Goal: Check status: Check status

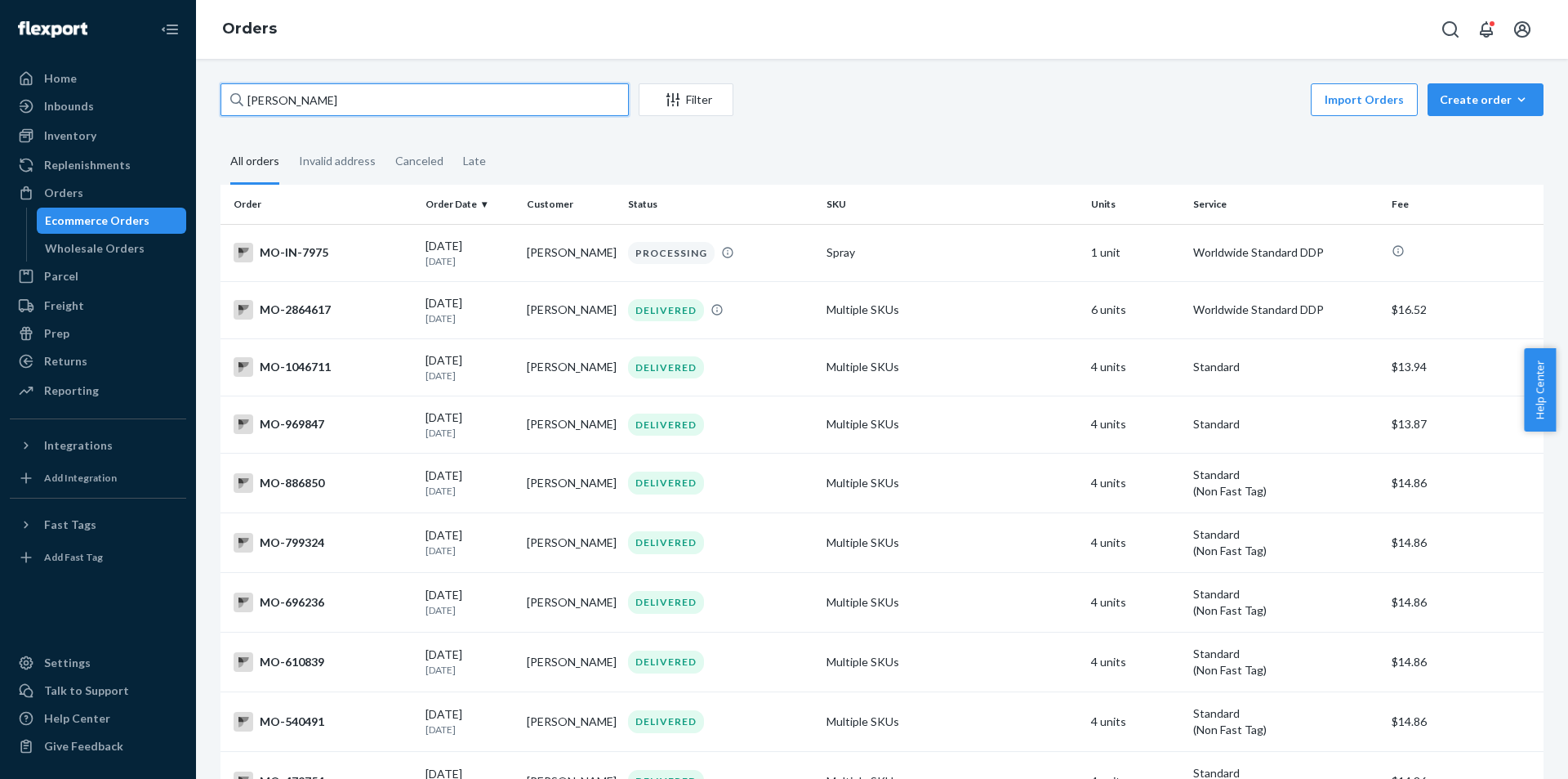
click at [531, 108] on input "[PERSON_NAME]" at bounding box center [424, 99] width 408 height 33
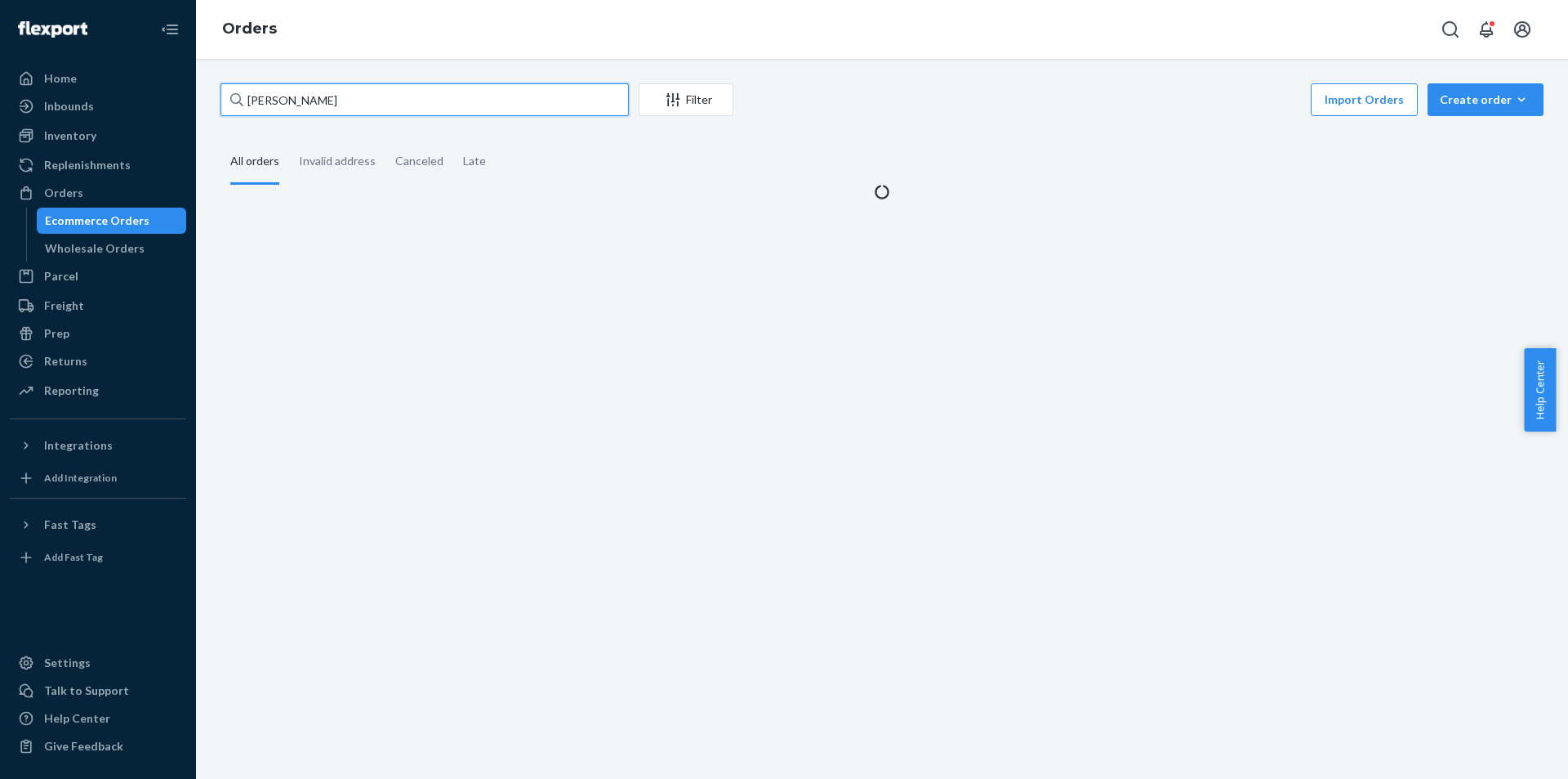
type input "[PERSON_NAME]"
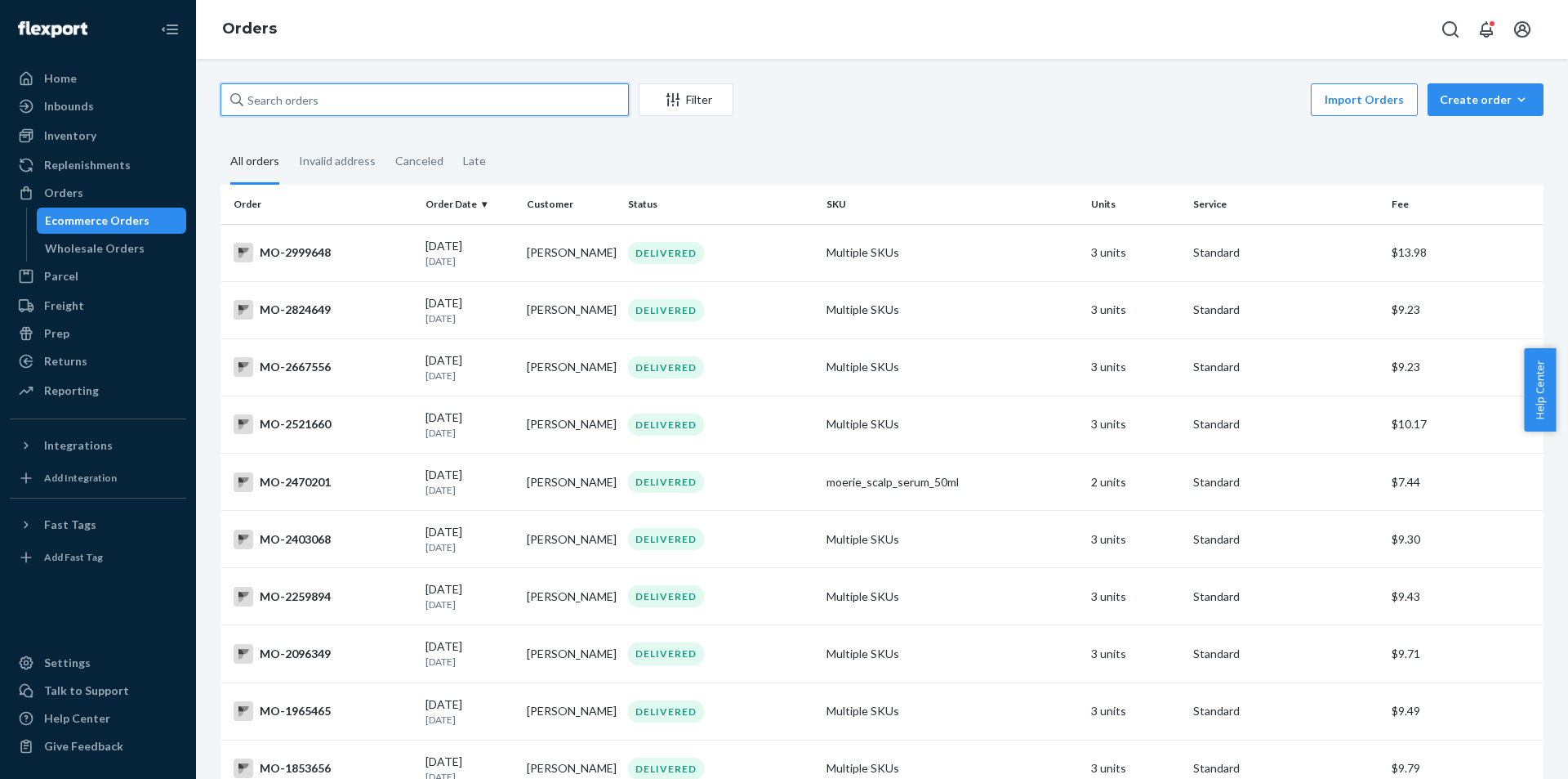
type input "[PERSON_NAME]"
click at [686, 252] on div "DELIVERED" at bounding box center [666, 253] width 76 height 22
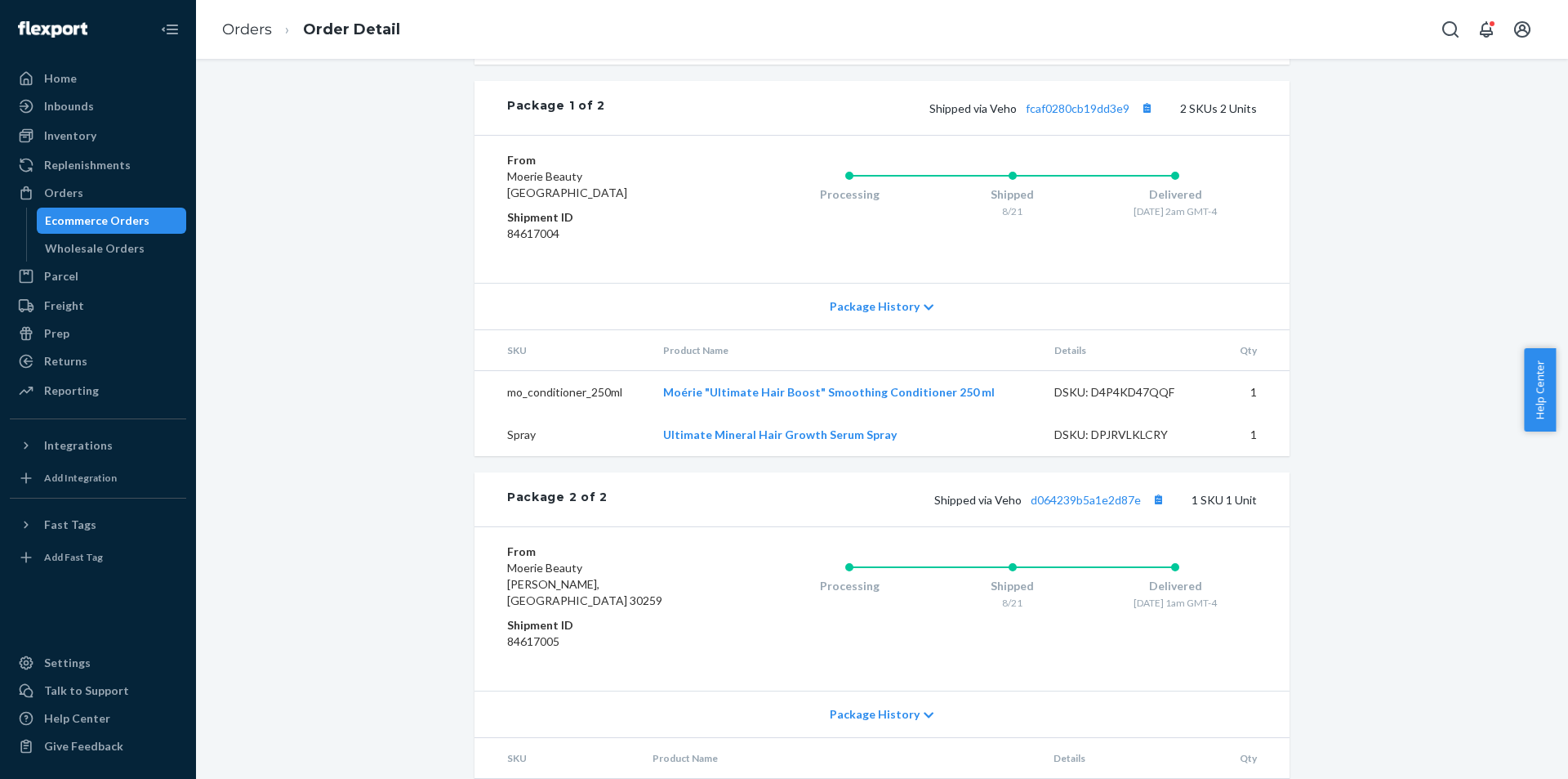
scroll to position [781, 0]
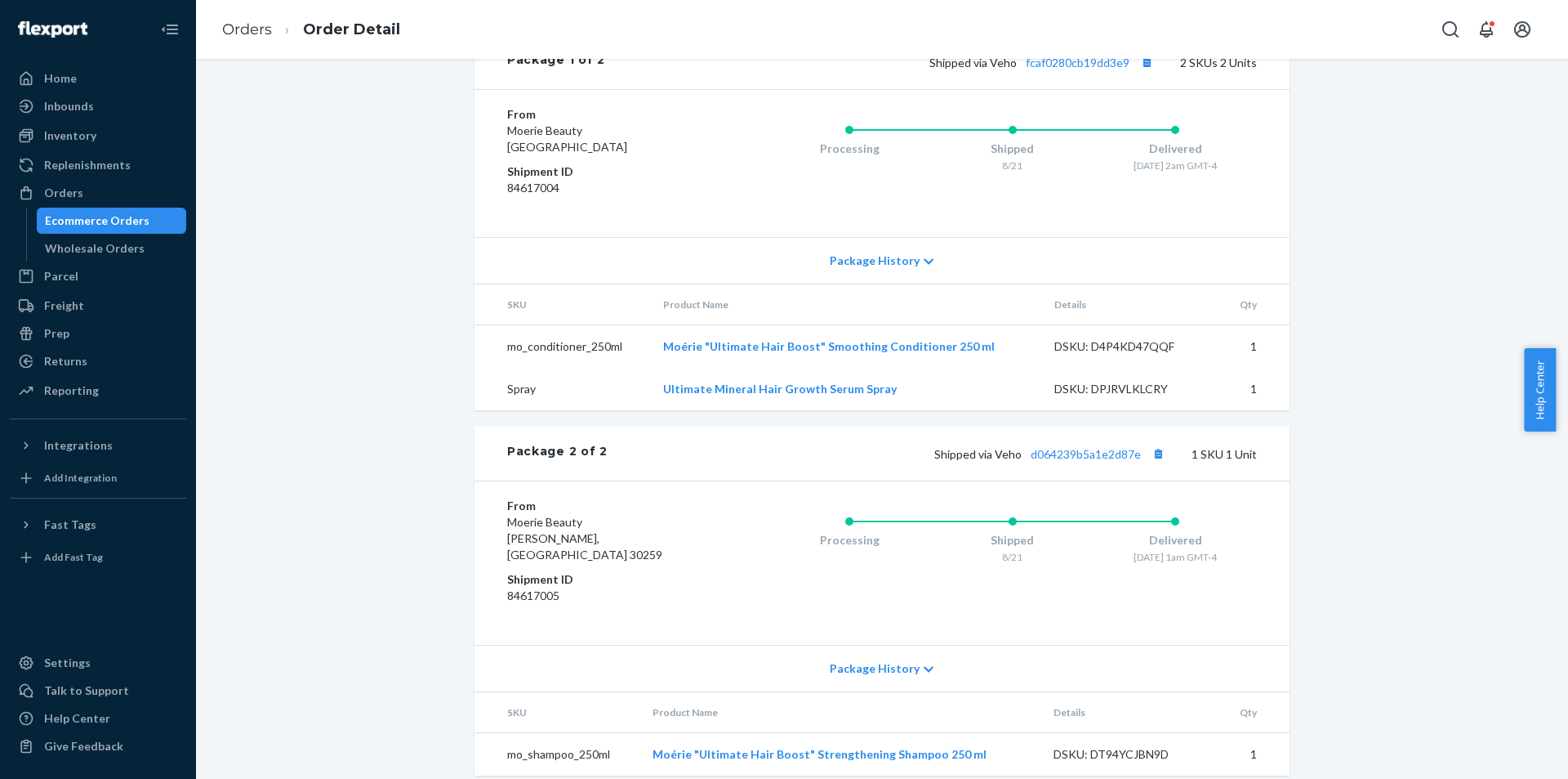
click at [1335, 543] on div "Website Order # MO-2999648 • Standard / $13.98 View Details Submit Claim Create…" at bounding box center [882, 48] width 1347 height 1493
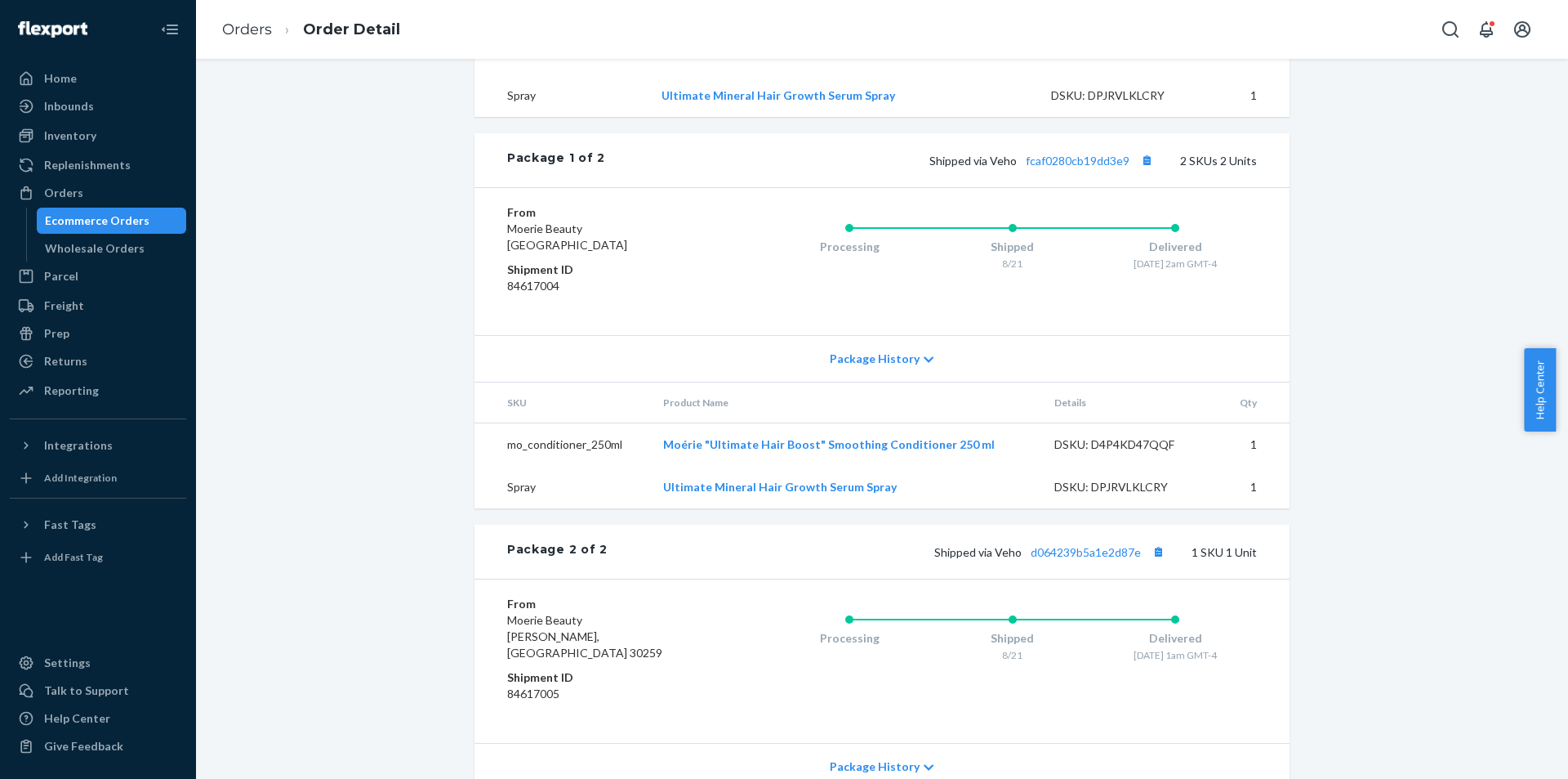
scroll to position [654, 0]
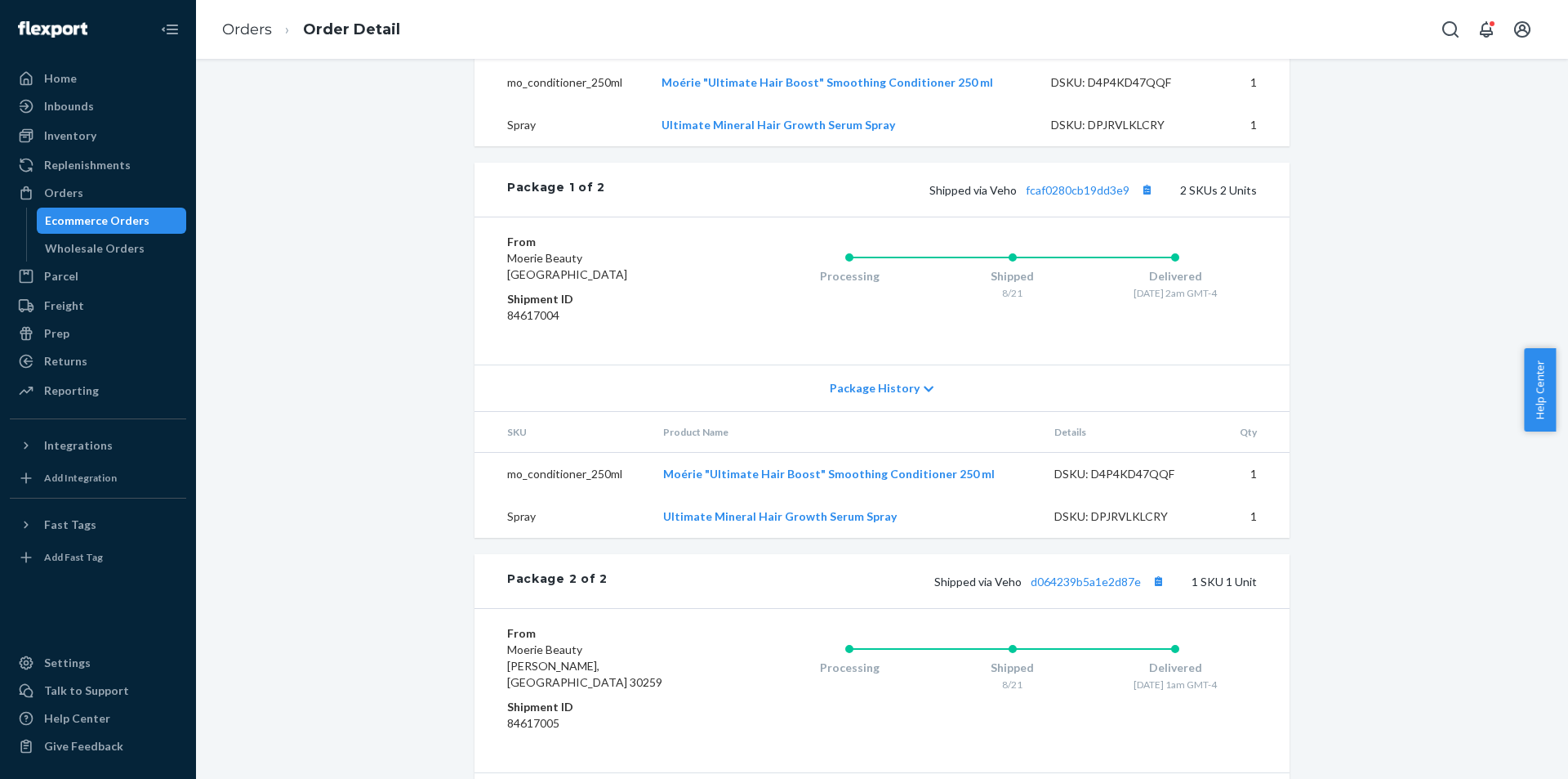
click at [494, 173] on div "Package 1 of 2 Shipped via Veho fcaf0280cb19dd3e9 2 SKUs 2 Units" at bounding box center [881, 190] width 815 height 54
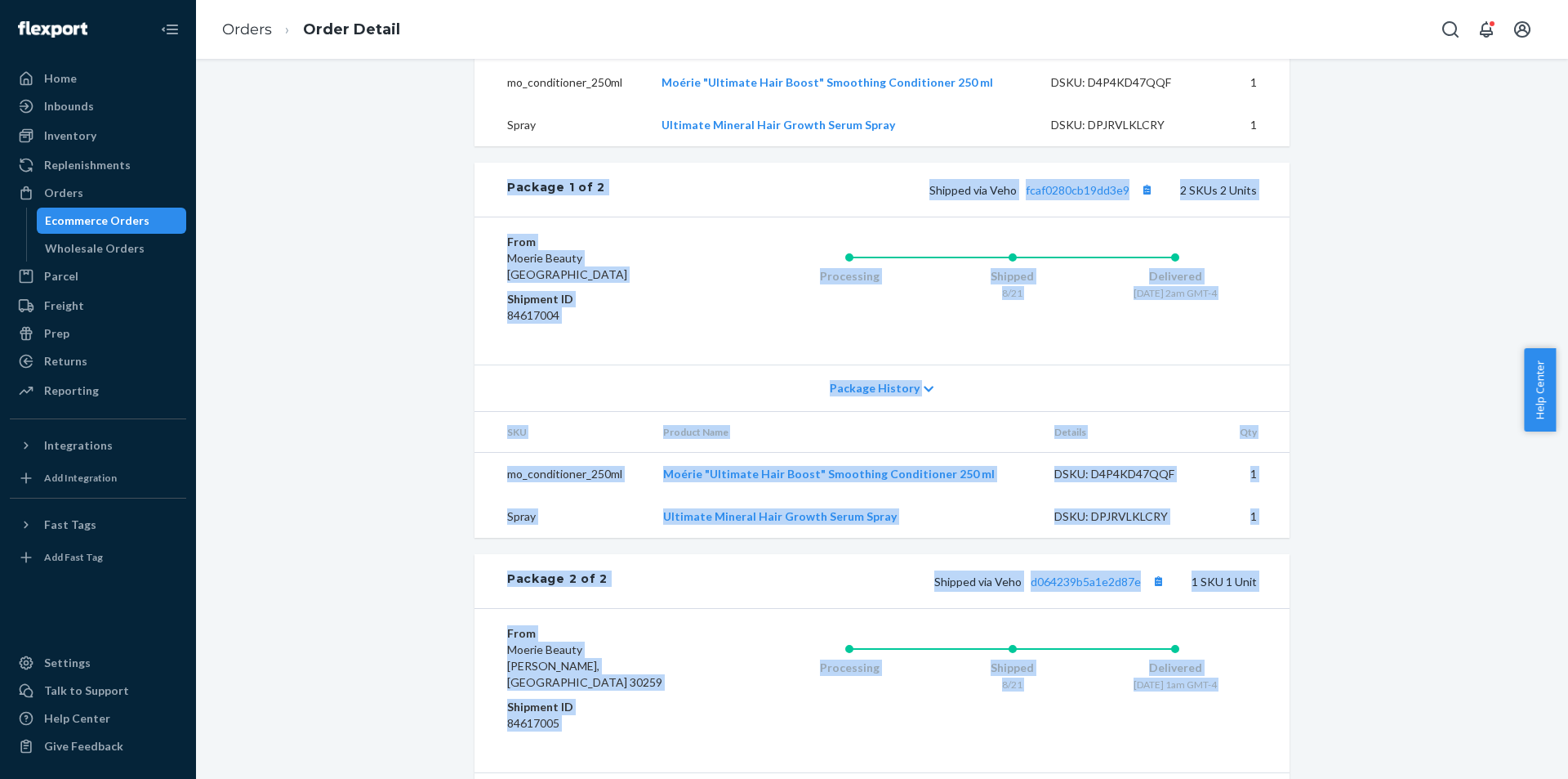
scroll to position [781, 0]
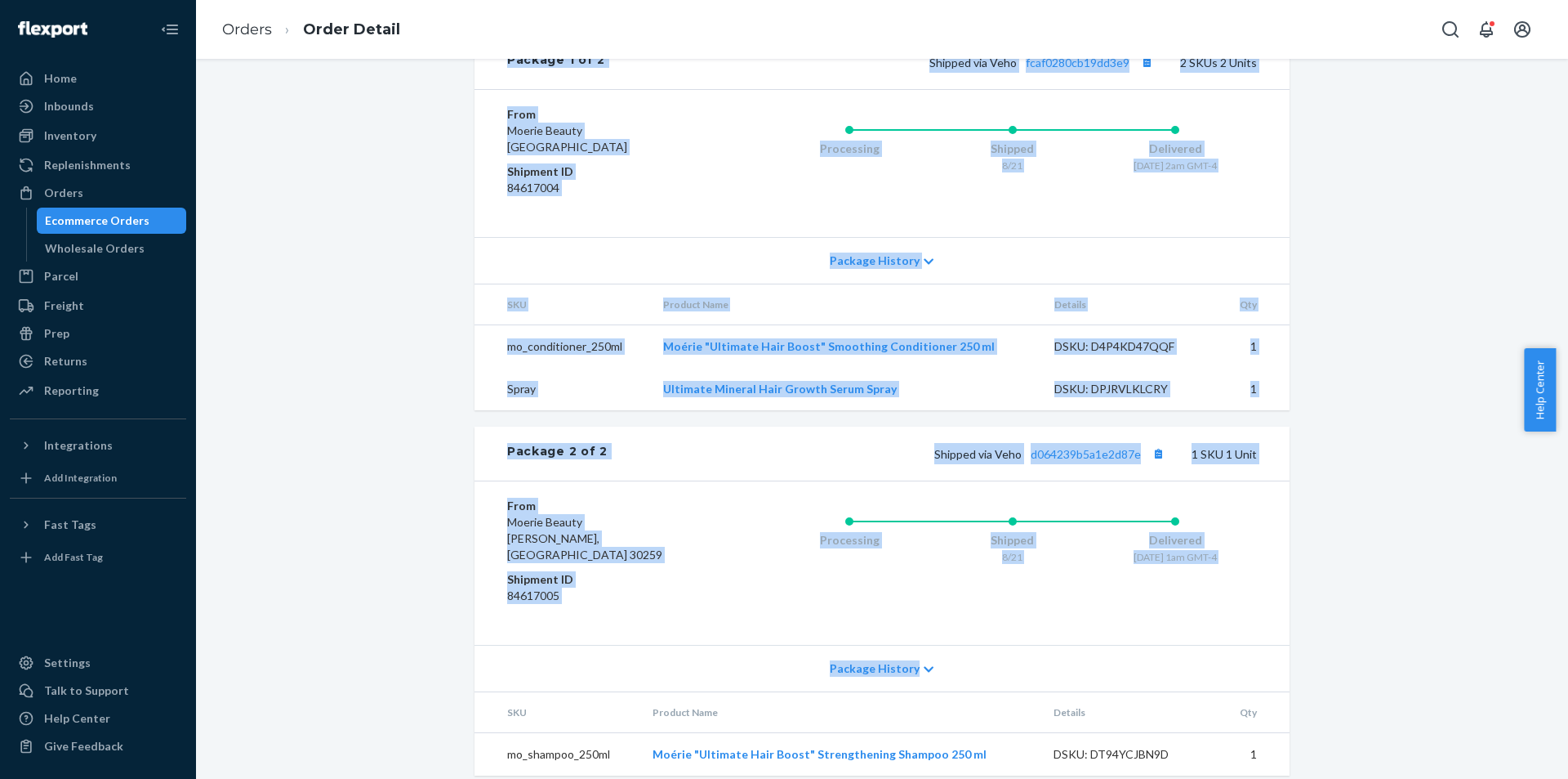
drag, startPoint x: 497, startPoint y: 184, endPoint x: 1301, endPoint y: 736, distance: 975.3
click at [1301, 736] on div "Website Order # MO-2999648 • Standard / $13.98 View Details Submit Claim Create…" at bounding box center [882, 48] width 1347 height 1493
copy div "Package 1 of 2 Shipped via Veho fcaf0280cb19dd3e9 2 SKUs 2 Units From Moerie Be…"
click at [1358, 494] on div "Website Order # MO-2999648 • Standard / $13.98 View Details Submit Claim Create…" at bounding box center [882, 48] width 1347 height 1493
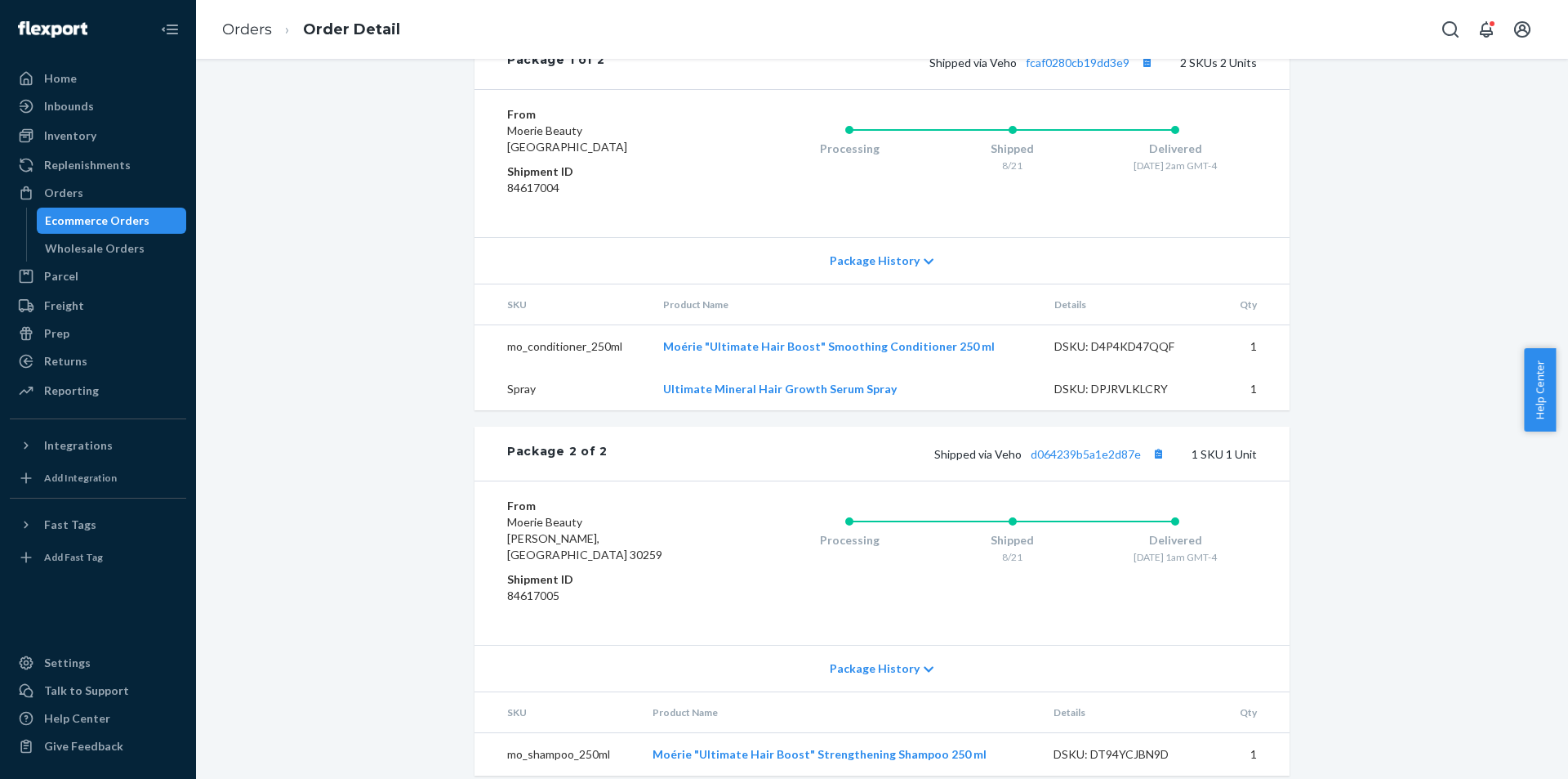
click at [1374, 559] on div "Website Order # MO-2999648 • Standard / $13.98 View Details Submit Claim Create…" at bounding box center [882, 48] width 1347 height 1493
click at [1367, 591] on div "Website Order # MO-2999648 • Standard / $13.98 View Details Submit Claim Create…" at bounding box center [882, 48] width 1347 height 1493
click at [1450, 579] on div "Website Order # MO-2999648 • Standard / $13.98 View Details Submit Claim Create…" at bounding box center [882, 48] width 1347 height 1493
click at [1314, 524] on div "Website Order # MO-2999648 • Standard / $13.98 View Details Submit Claim Create…" at bounding box center [882, 48] width 1347 height 1493
click at [1154, 451] on button "Copy tracking number" at bounding box center [1158, 452] width 21 height 21
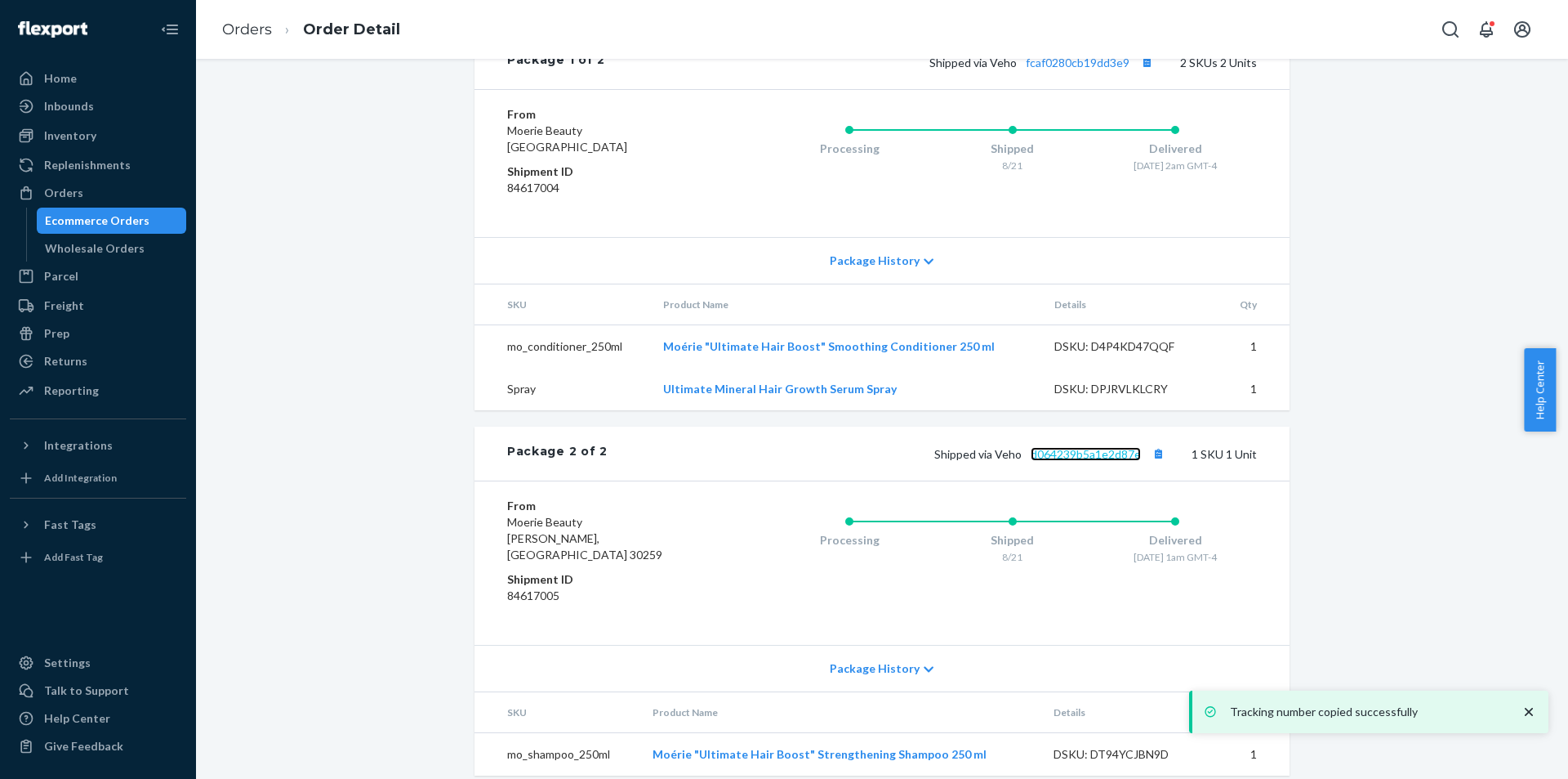
click at [1117, 457] on link "d064239b5a1e2d87e" at bounding box center [1086, 454] width 110 height 14
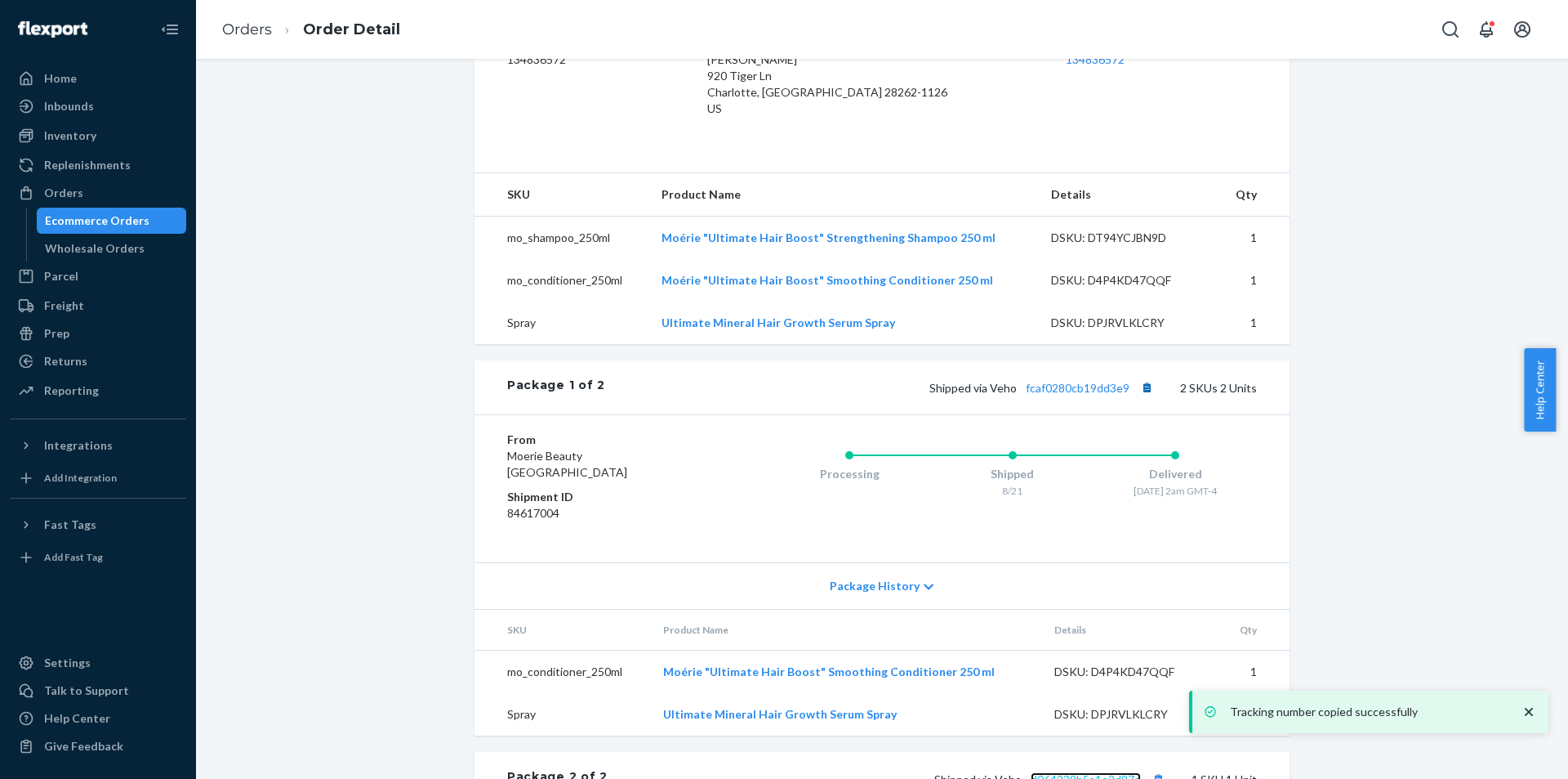
scroll to position [454, 0]
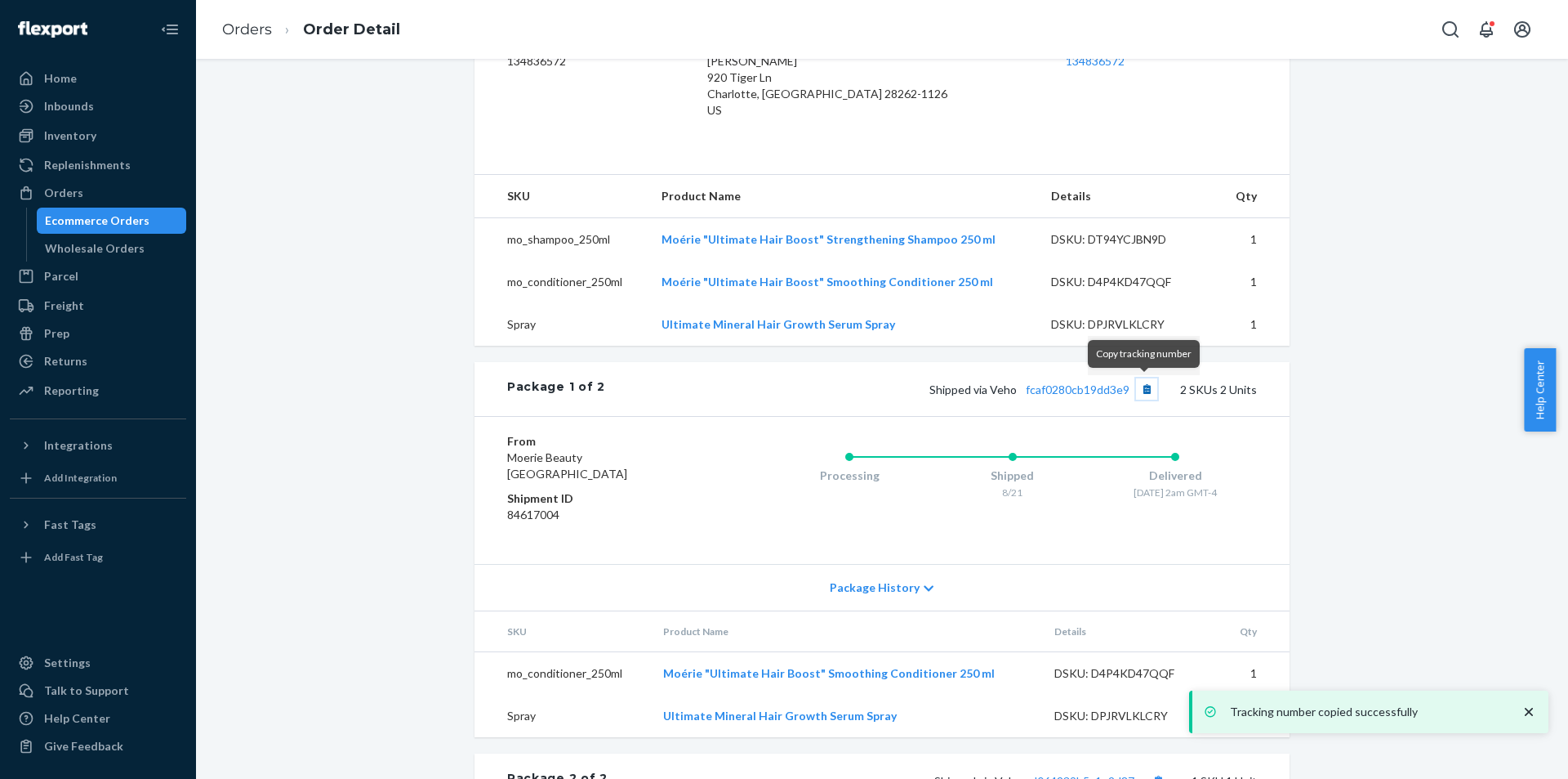
click at [1143, 393] on button "Copy tracking number" at bounding box center [1146, 389] width 21 height 21
click at [1102, 384] on link "fcaf0280cb19dd3e9" at bounding box center [1078, 390] width 104 height 14
